Goal: Use online tool/utility: Use online tool/utility

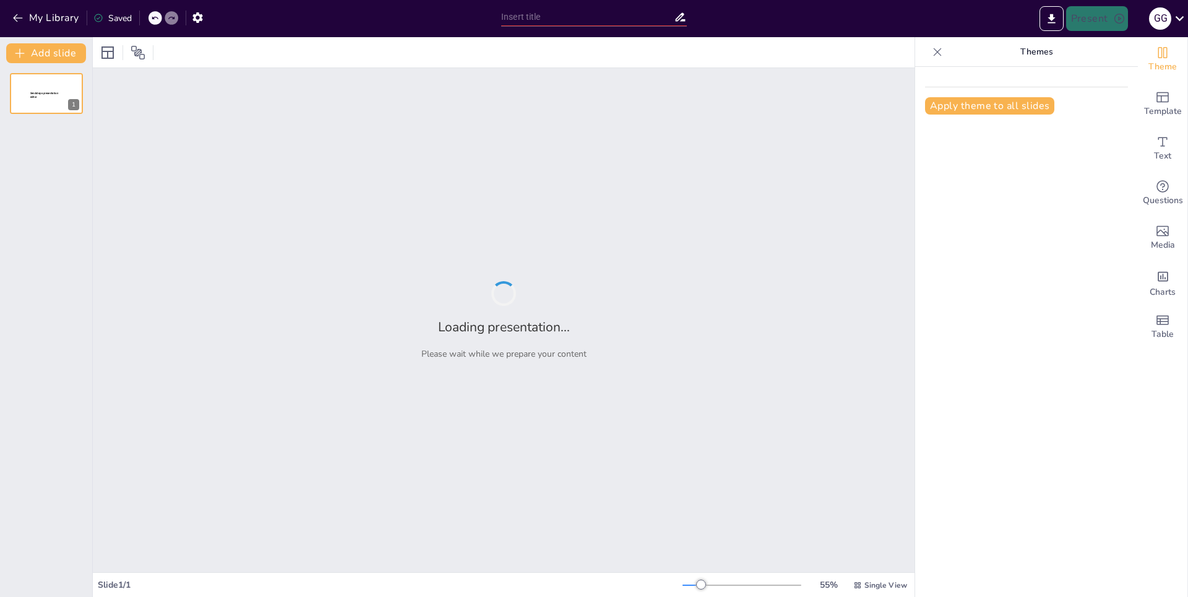
type input "Профсоюз для студентов: Защита прав и активное участие в жизни университета"
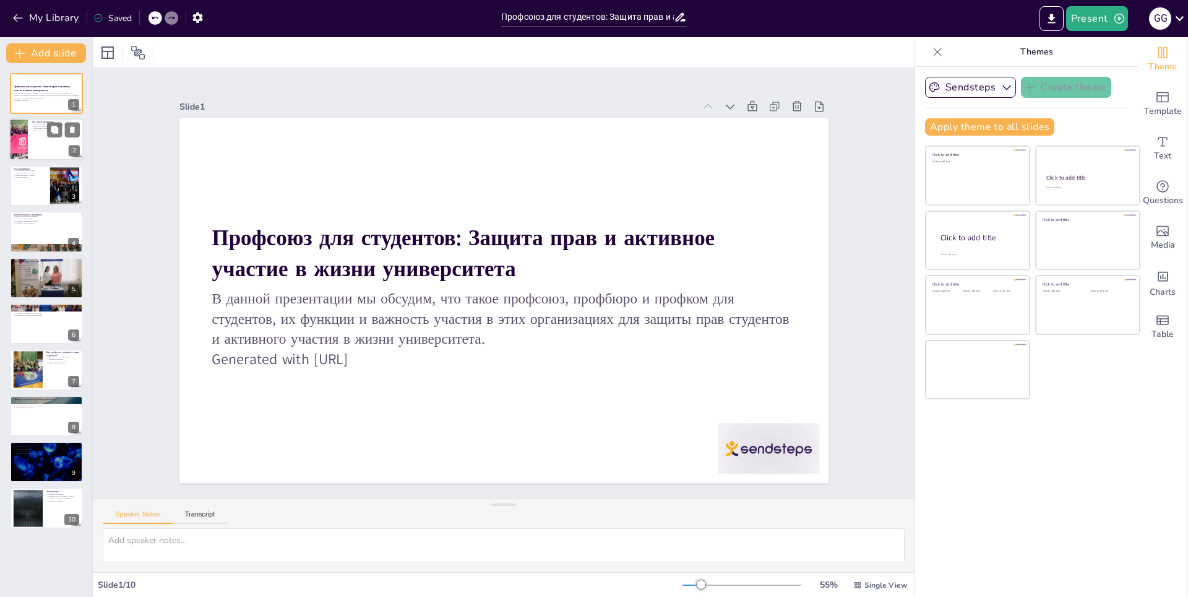
click at [54, 121] on p "Что такое профсоюз?" at bounding box center [56, 123] width 48 height 4
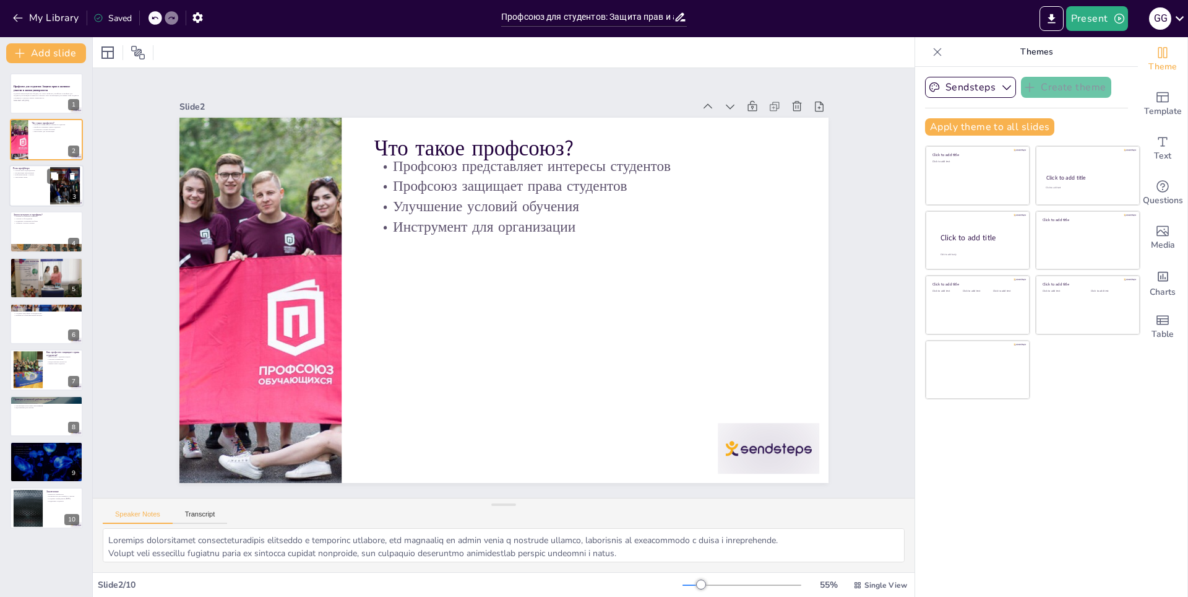
click at [38, 187] on div at bounding box center [46, 186] width 74 height 42
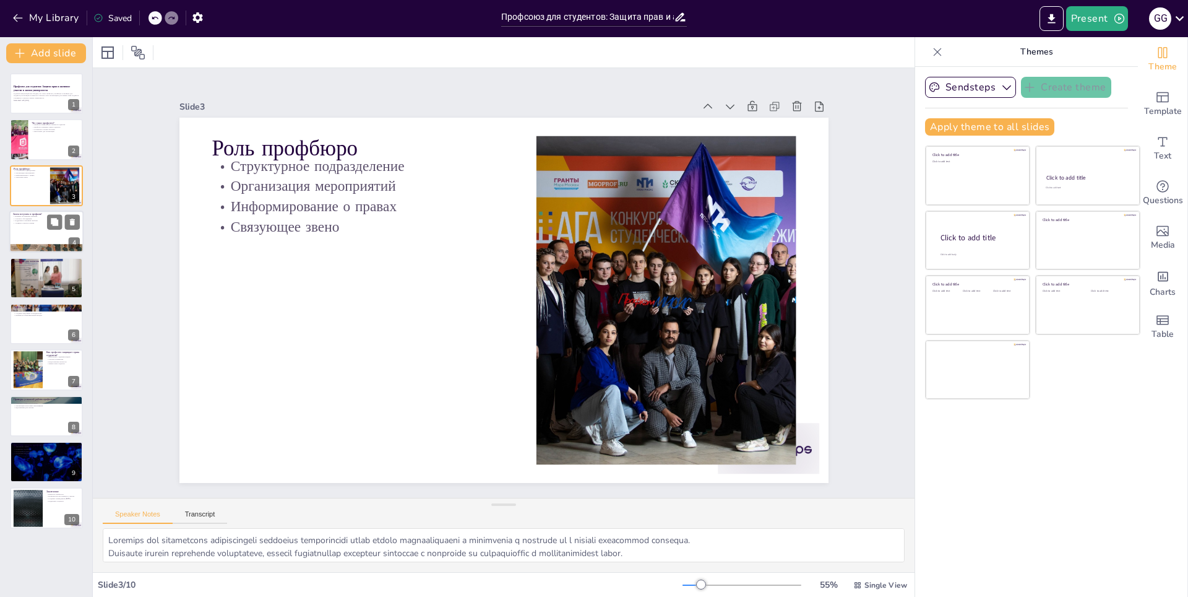
click at [37, 237] on div at bounding box center [46, 231] width 74 height 42
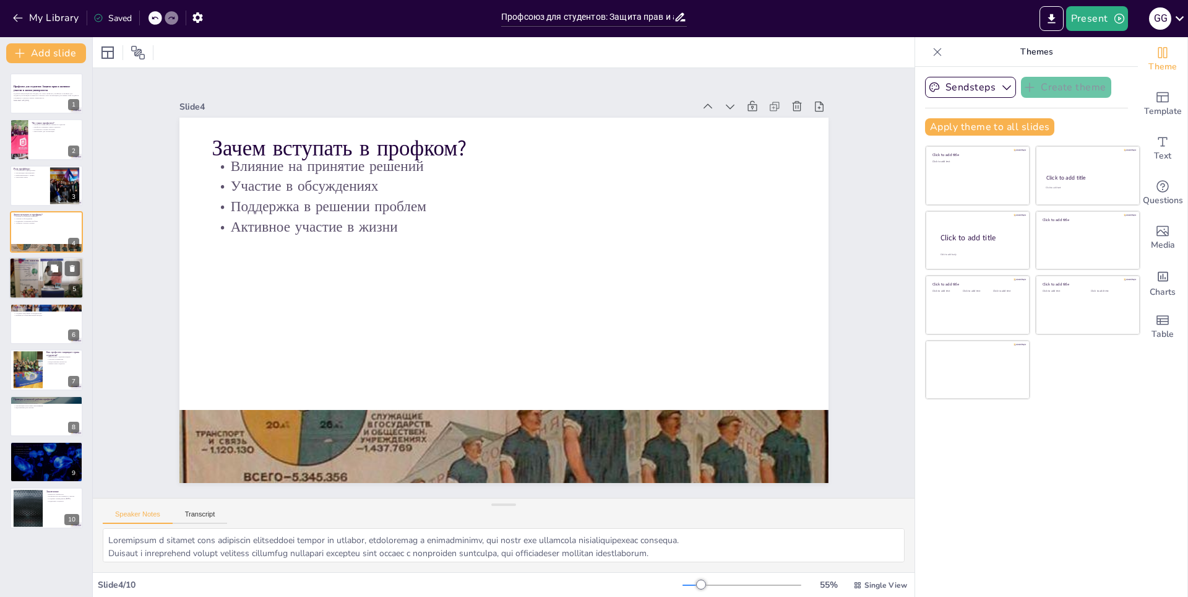
click at [40, 284] on div at bounding box center [46, 278] width 74 height 50
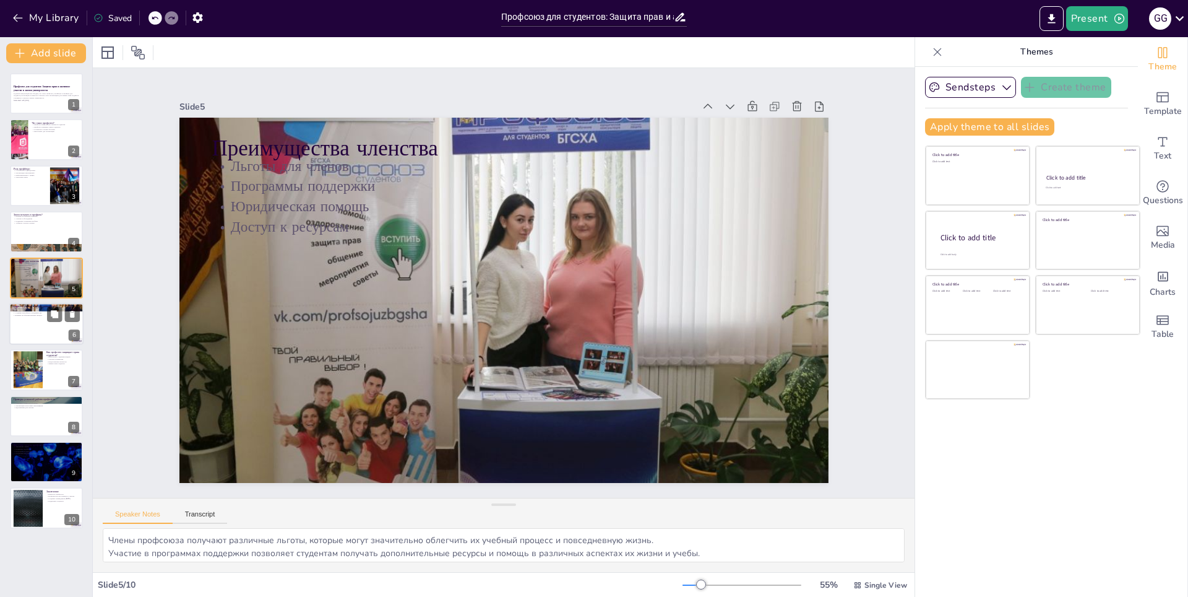
click at [38, 324] on div at bounding box center [46, 324] width 74 height 42
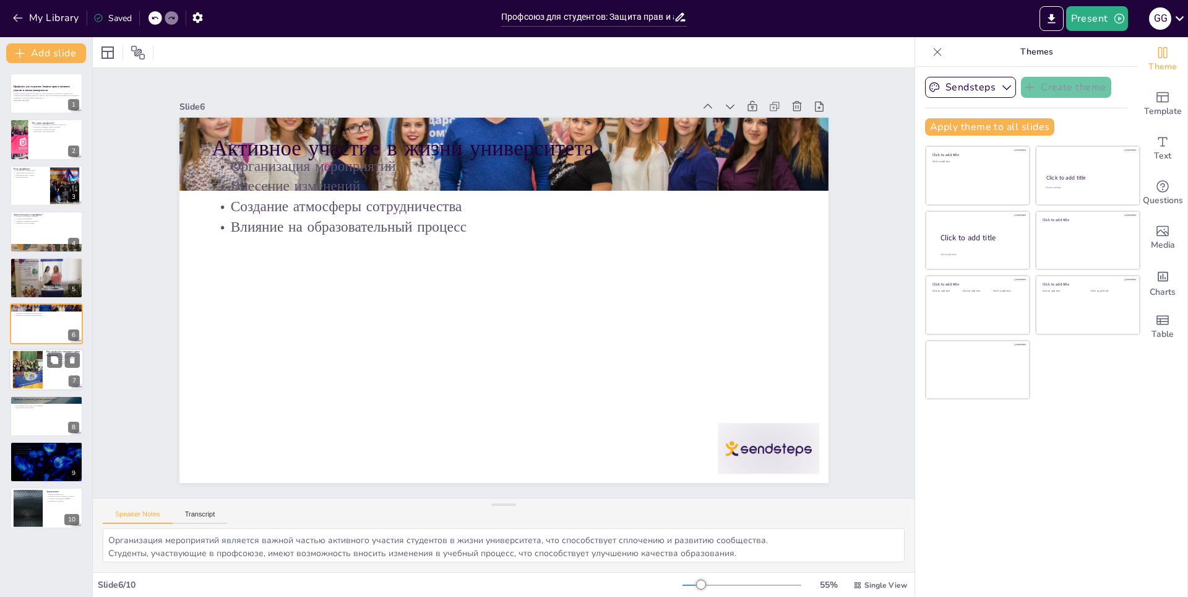
click at [40, 367] on div at bounding box center [27, 370] width 50 height 38
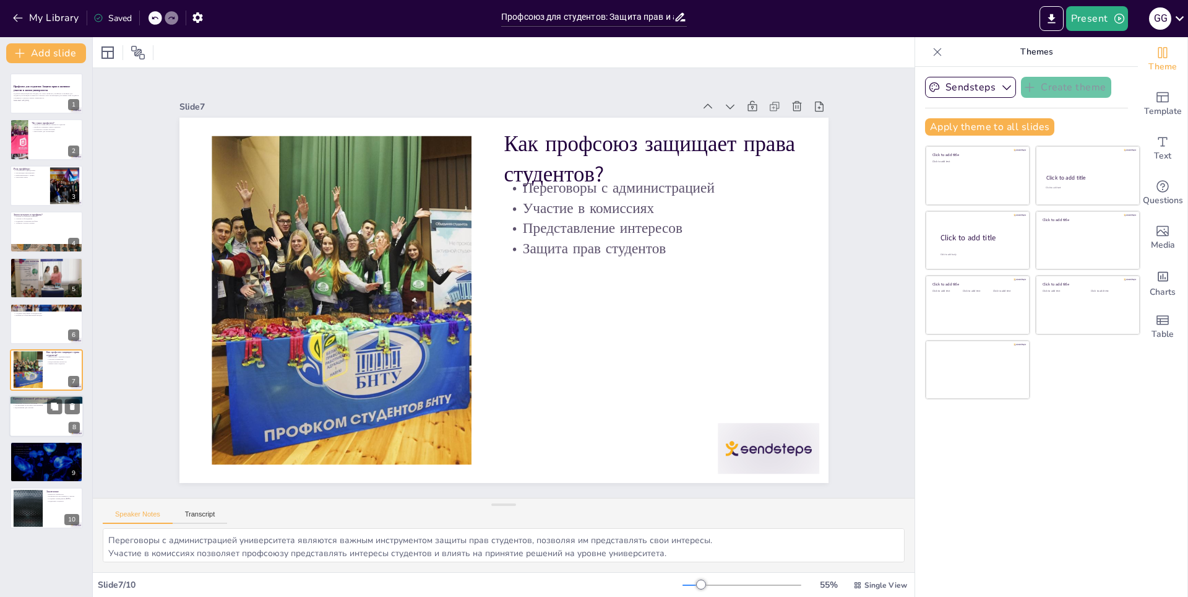
click at [33, 422] on div at bounding box center [46, 416] width 74 height 42
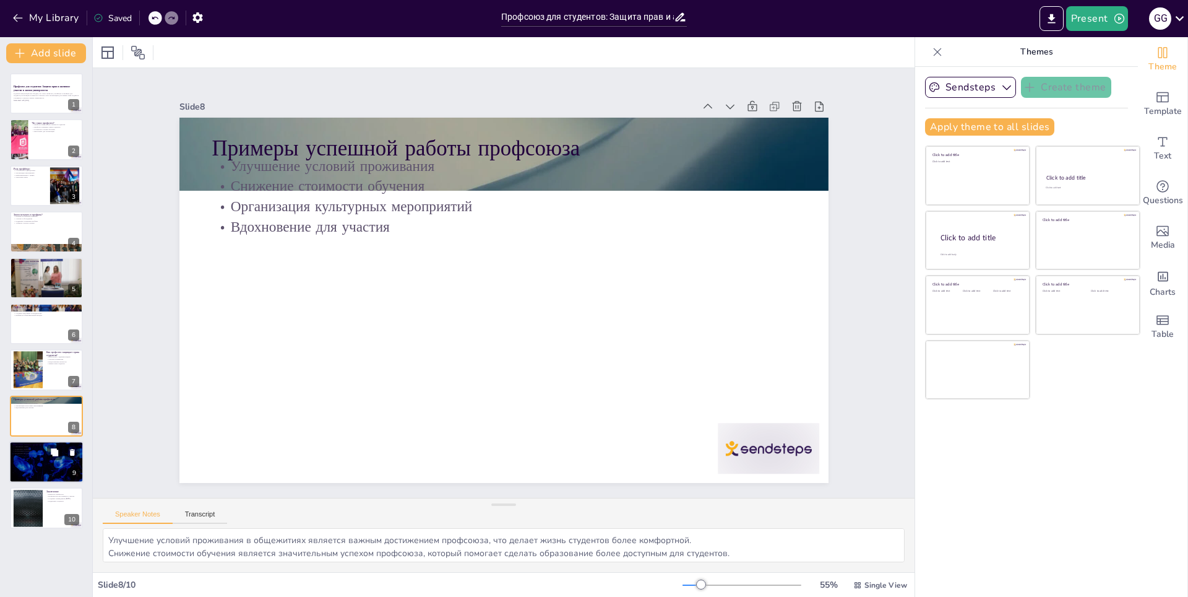
click at [38, 457] on div at bounding box center [46, 462] width 74 height 42
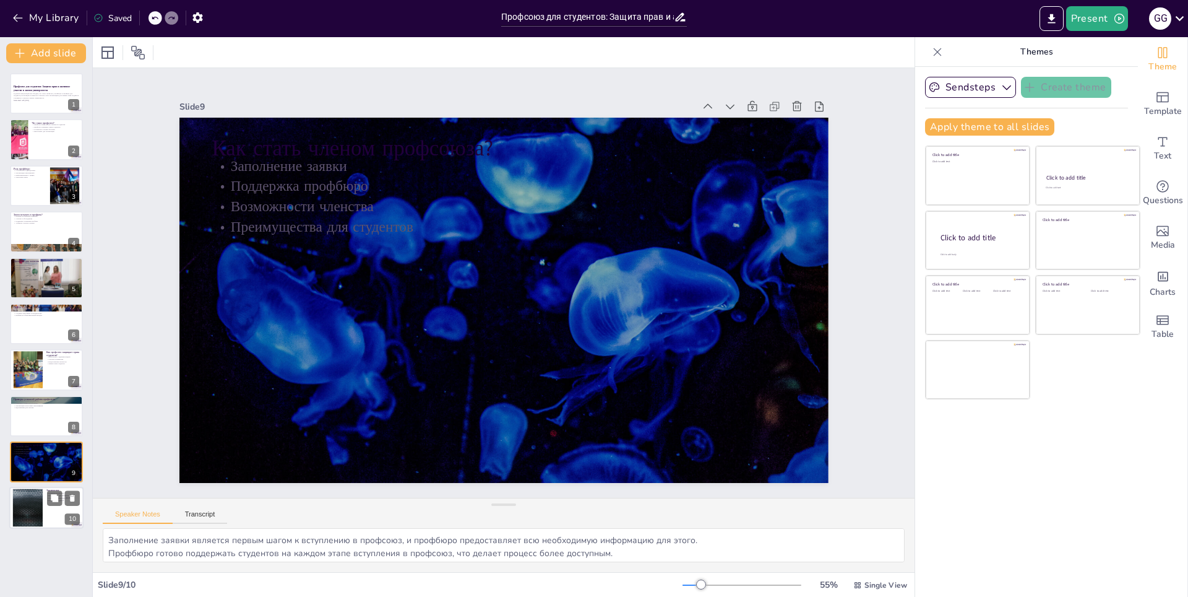
click at [40, 496] on div at bounding box center [27, 508] width 67 height 38
type textarea "Профсоюз играет ключевую роль в жизни студентов, обеспечивая защиту их прав и и…"
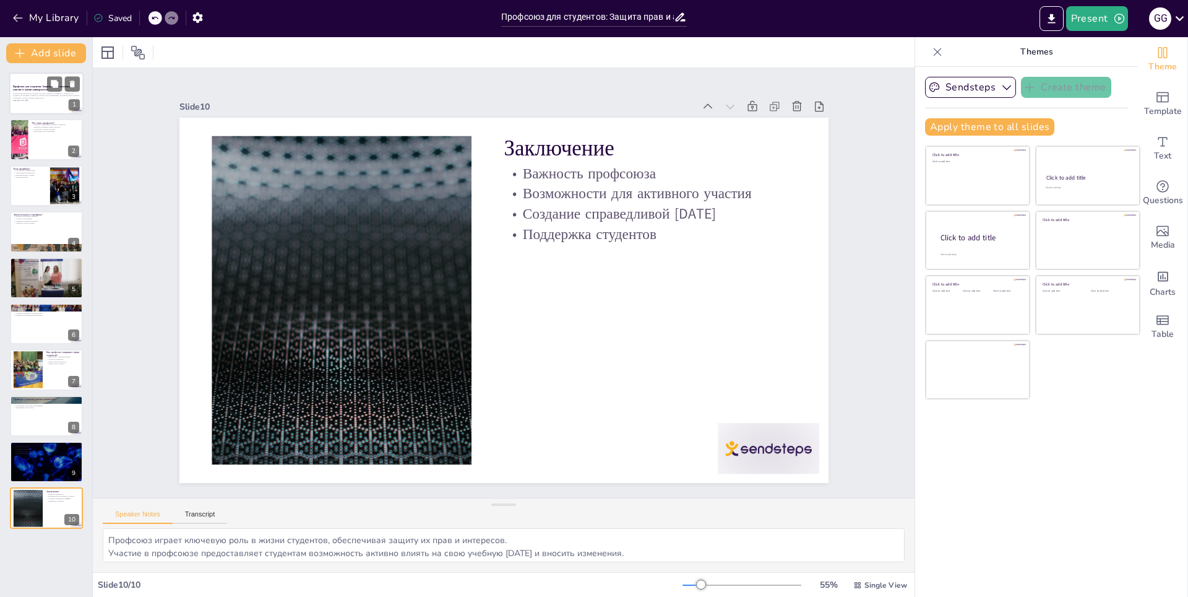
click at [59, 94] on p "В данной презентации мы обсудим, что такое профсоюз, профбюро и профком для сту…" at bounding box center [46, 95] width 67 height 7
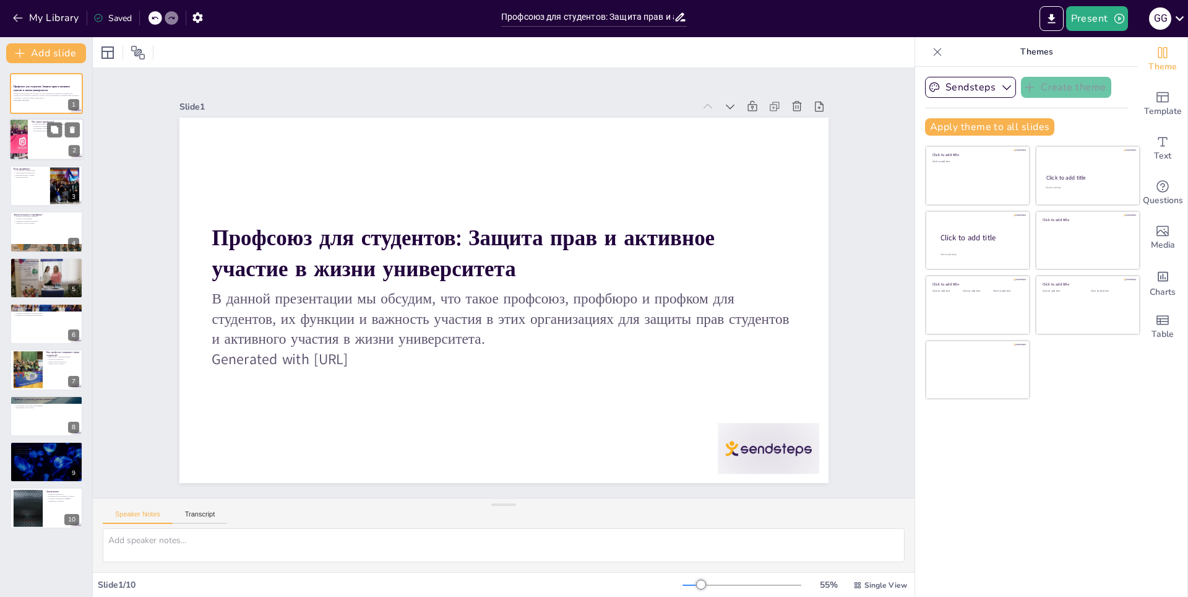
click at [38, 139] on div at bounding box center [46, 140] width 74 height 42
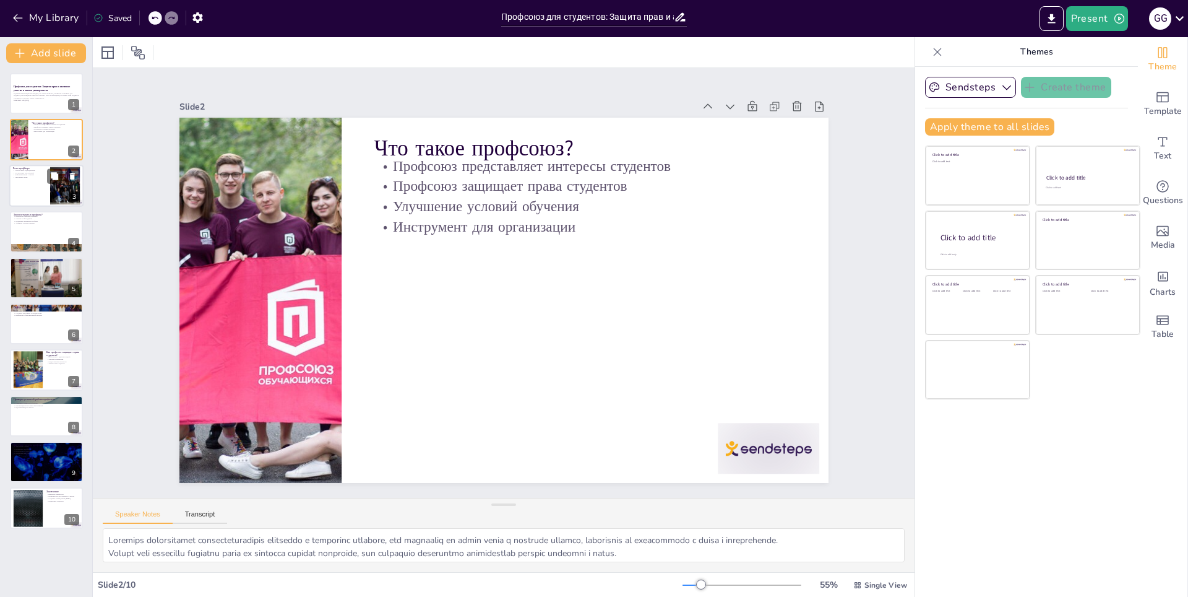
drag, startPoint x: 48, startPoint y: 169, endPoint x: 45, endPoint y: 177, distance: 8.6
click at [46, 175] on div "Роль профбюро Структурное подразделение Организация мероприятий Информирование …" at bounding box center [46, 186] width 74 height 42
type textarea "Loremips dol sitametcons adipiscingeli seddoeius temporincidi utlab etdolo magn…"
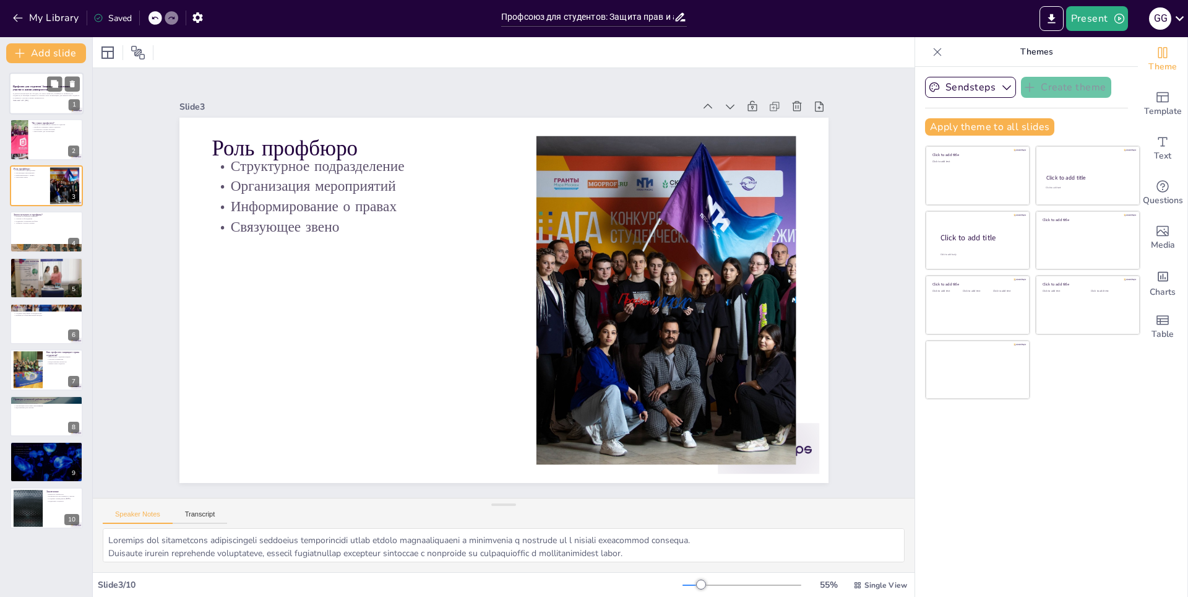
click at [33, 101] on p "Generated with [URL]" at bounding box center [46, 100] width 67 height 2
